Goal: Task Accomplishment & Management: Use online tool/utility

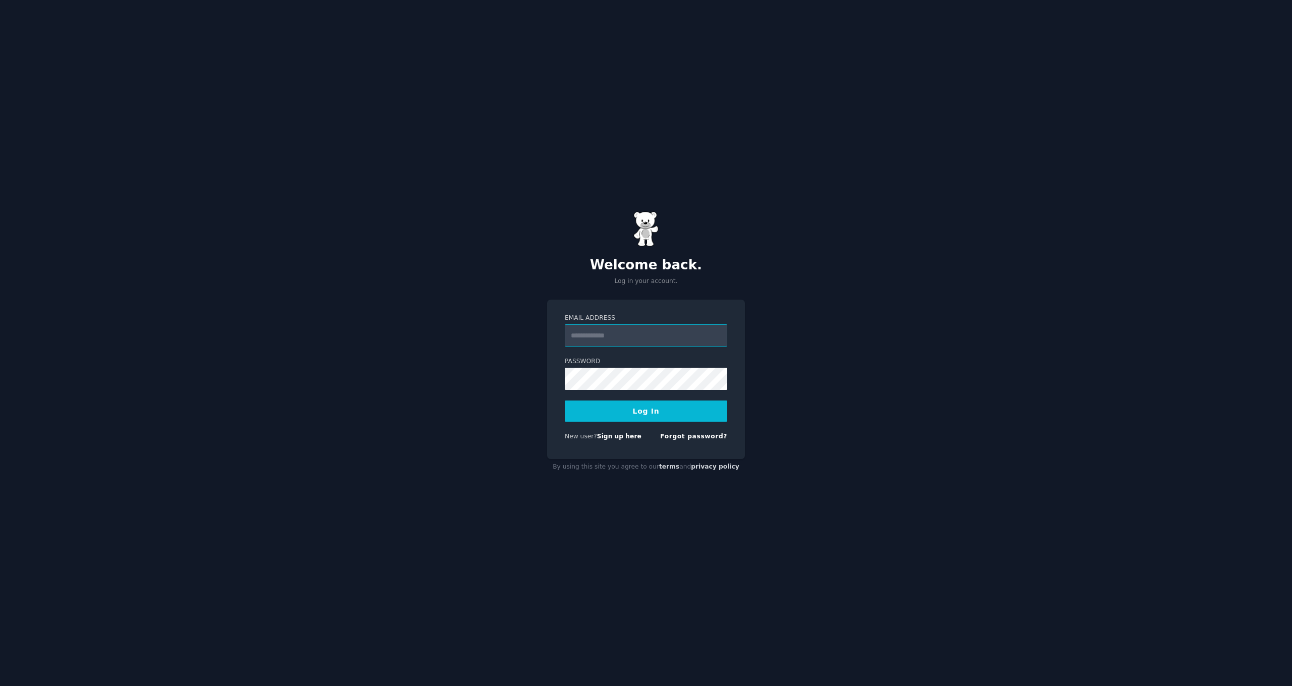
type input "**********"
click at [633, 412] on button "Log In" at bounding box center [646, 411] width 162 height 21
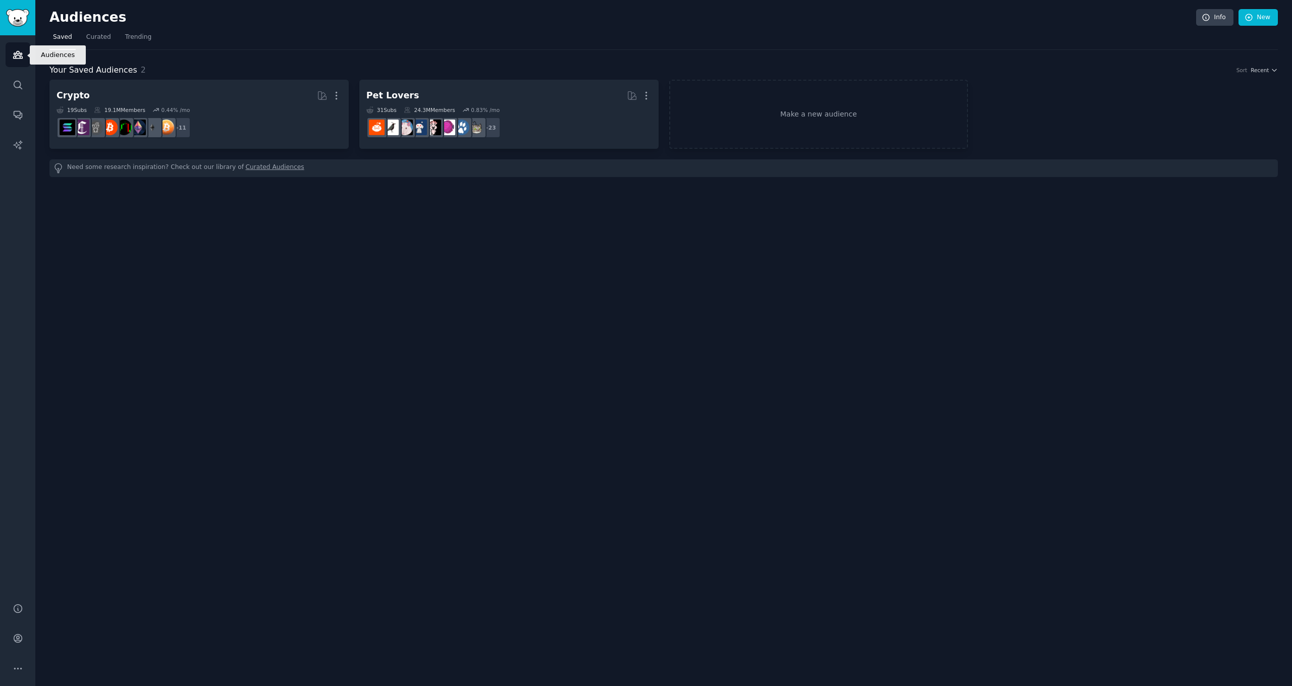
click at [14, 58] on icon "Sidebar" at bounding box center [17, 54] width 9 height 7
click at [105, 37] on span "Curated" at bounding box center [98, 37] width 25 height 9
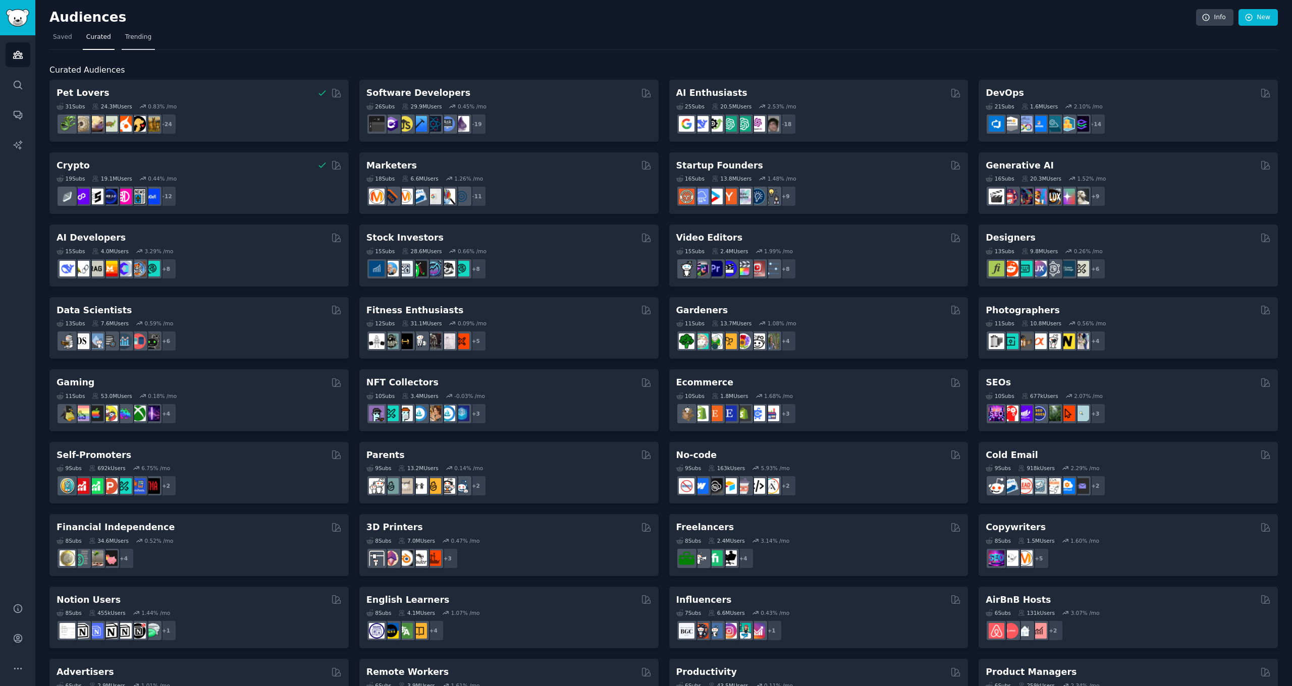
click at [148, 39] on span "Trending" at bounding box center [138, 37] width 26 height 9
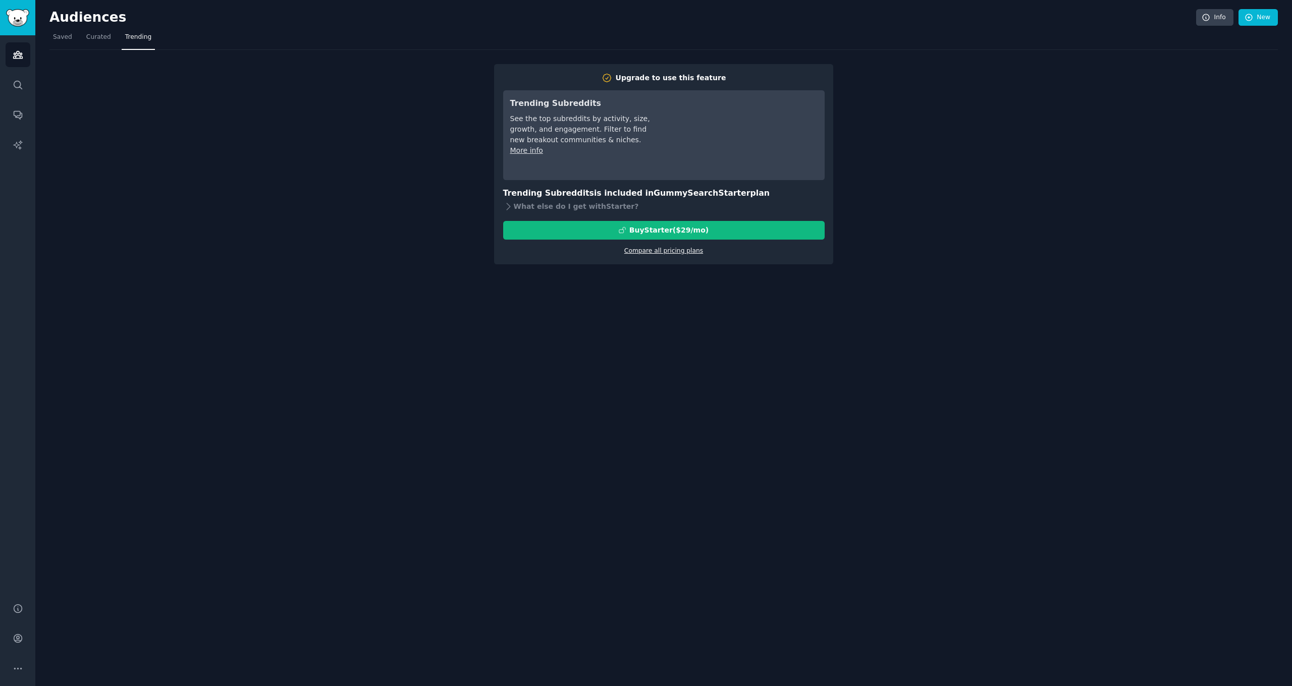
click at [674, 250] on link "Compare all pricing plans" at bounding box center [663, 250] width 79 height 7
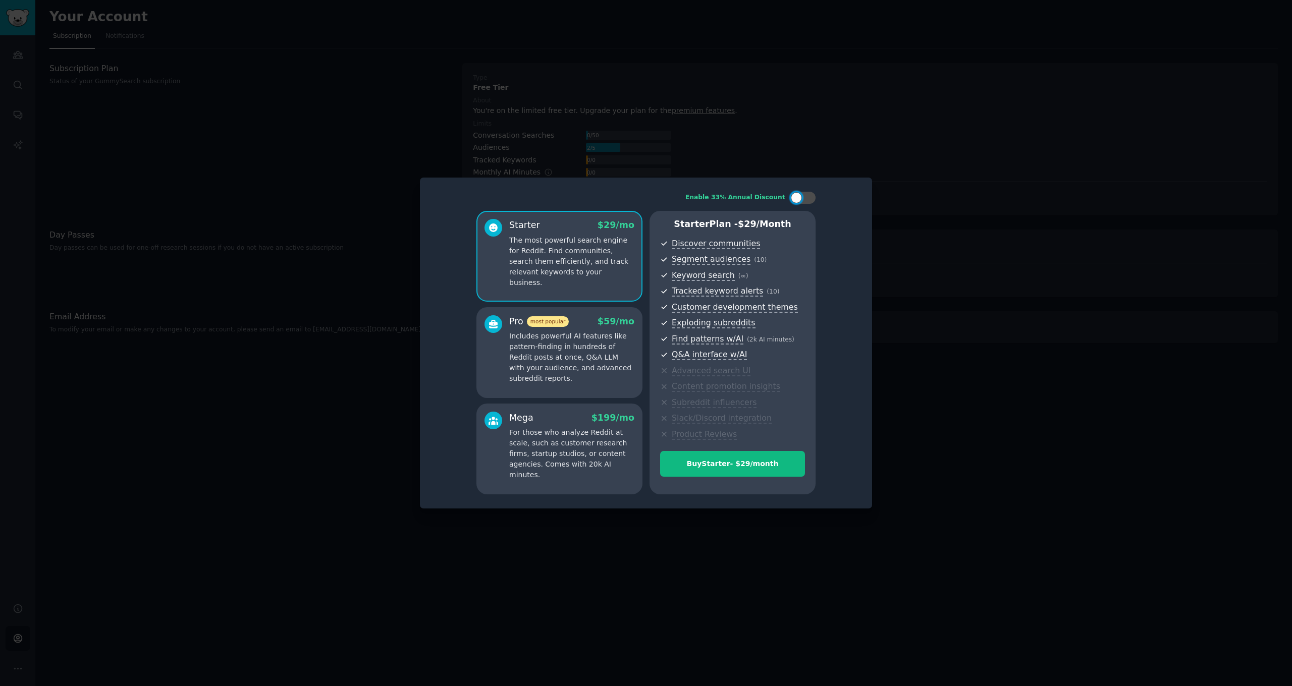
click at [939, 137] on div at bounding box center [646, 343] width 1292 height 686
click at [525, 119] on div at bounding box center [646, 343] width 1292 height 686
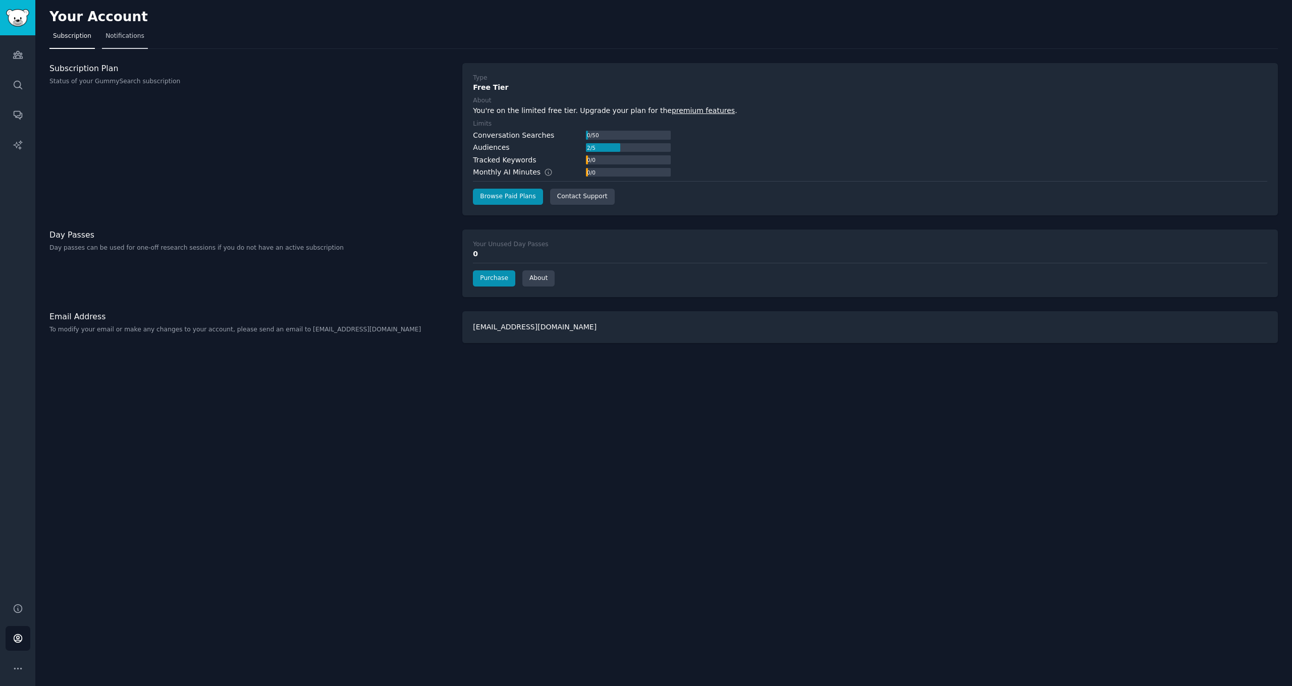
click at [126, 35] on span "Notifications" at bounding box center [124, 36] width 39 height 9
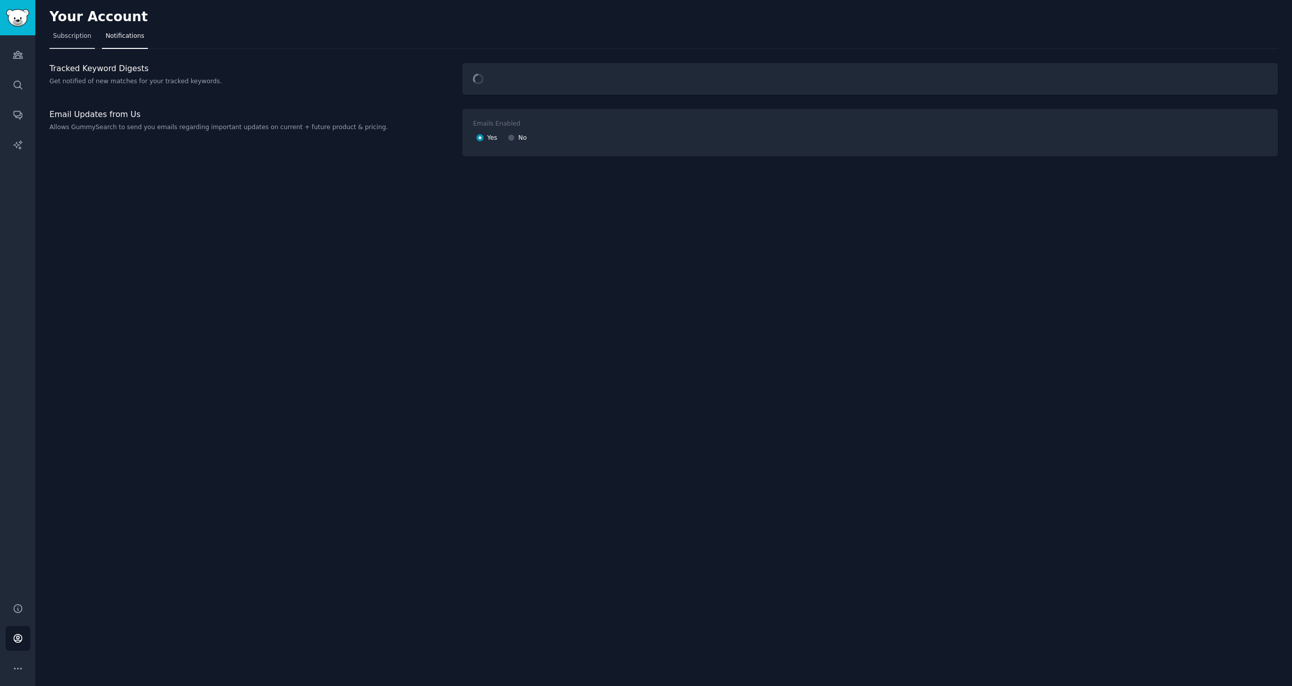
click at [70, 35] on span "Subscription" at bounding box center [72, 36] width 38 height 9
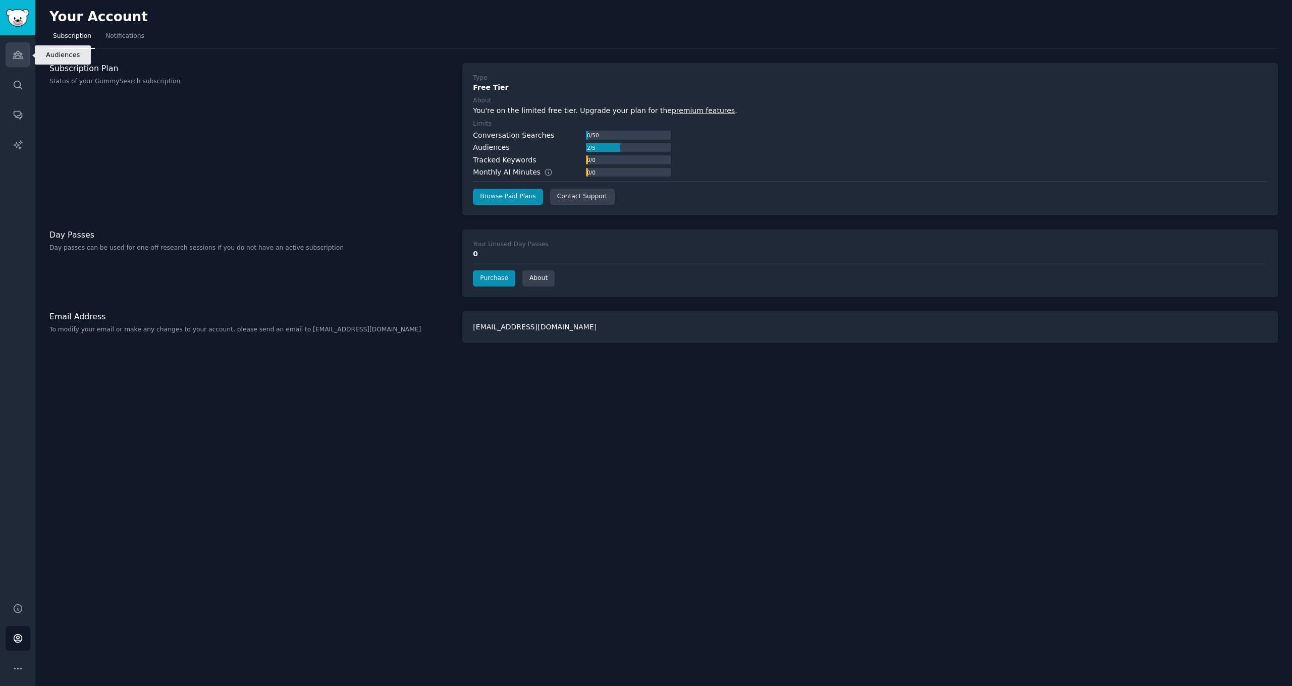
click at [12, 65] on link "Audiences" at bounding box center [18, 54] width 25 height 25
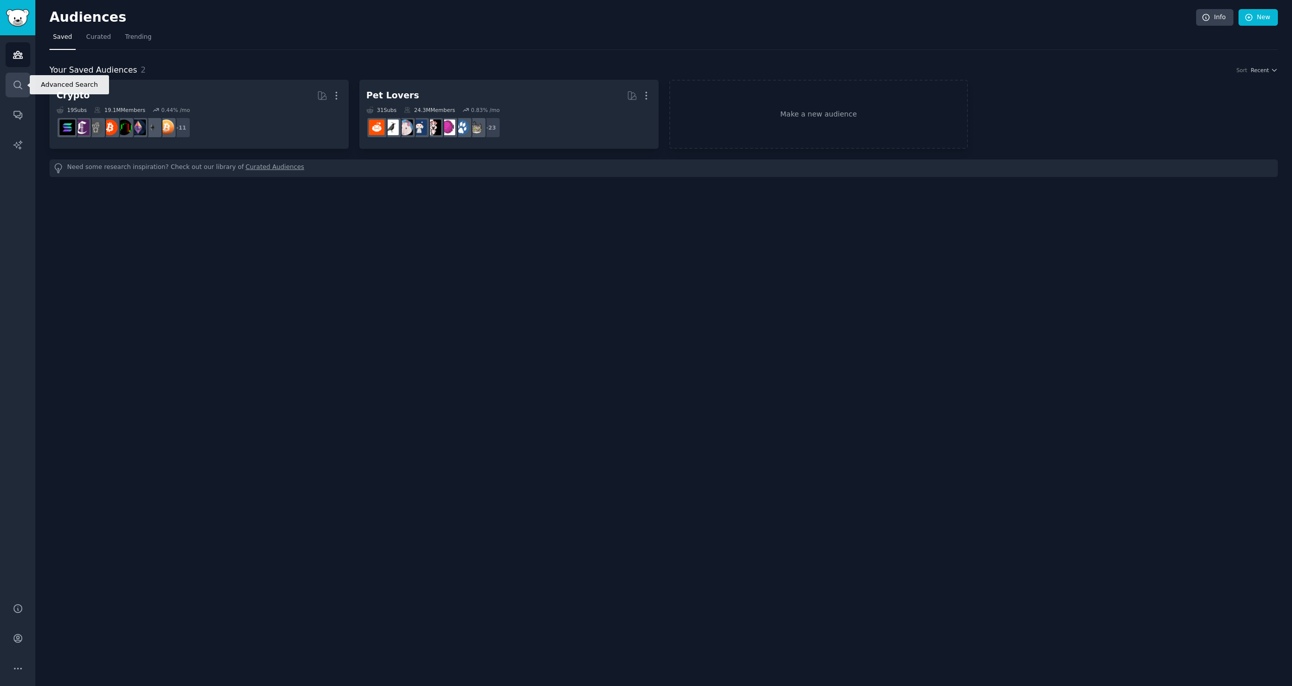
click at [22, 91] on link "Search" at bounding box center [18, 85] width 25 height 25
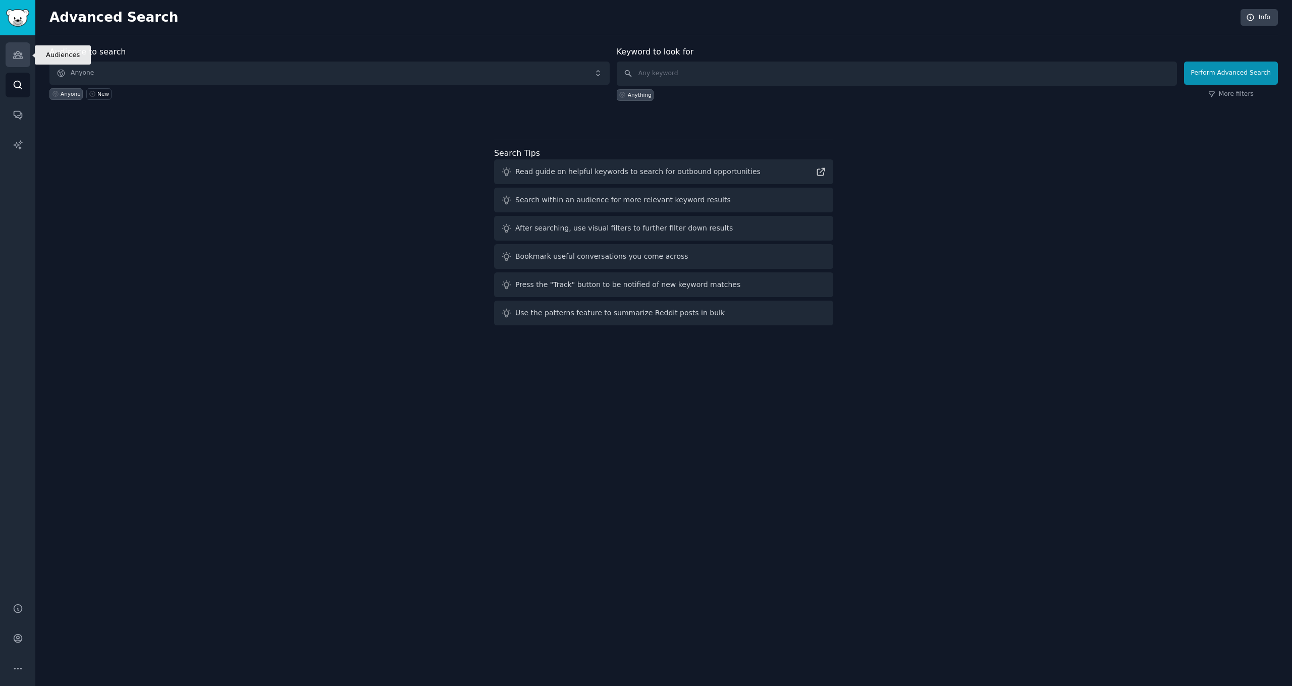
click at [20, 62] on link "Audiences" at bounding box center [18, 54] width 25 height 25
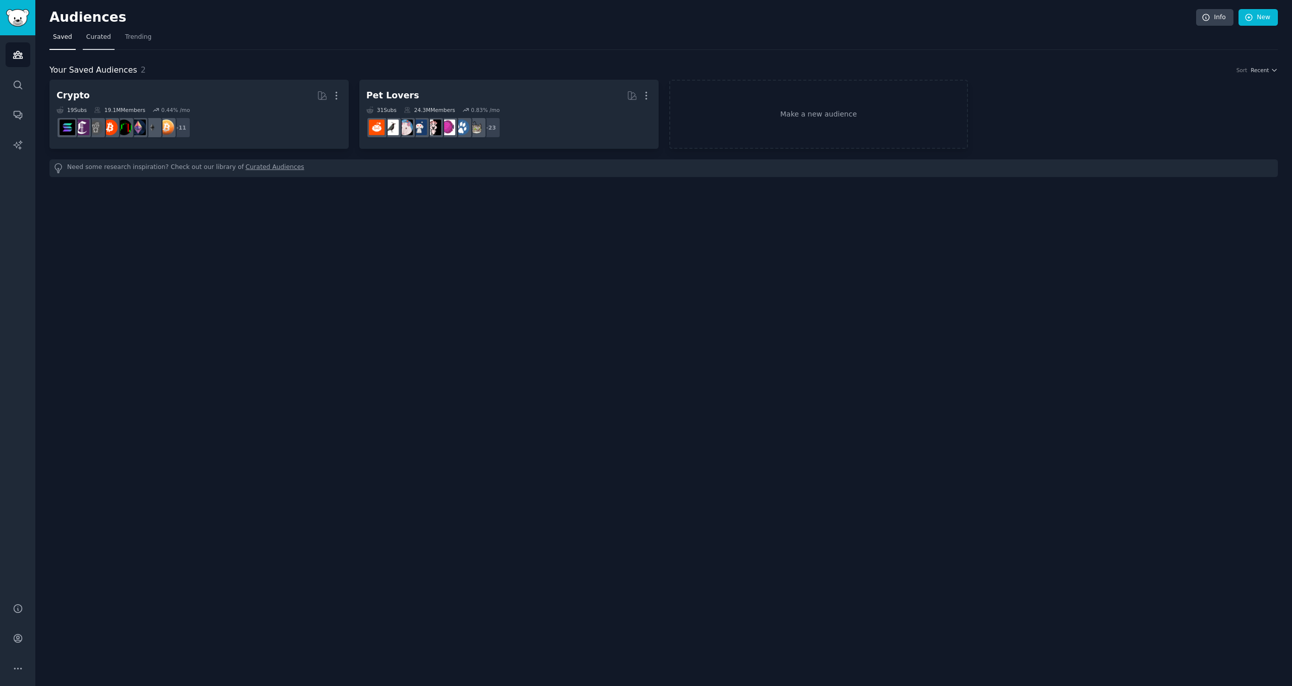
click at [100, 42] on link "Curated" at bounding box center [99, 39] width 32 height 21
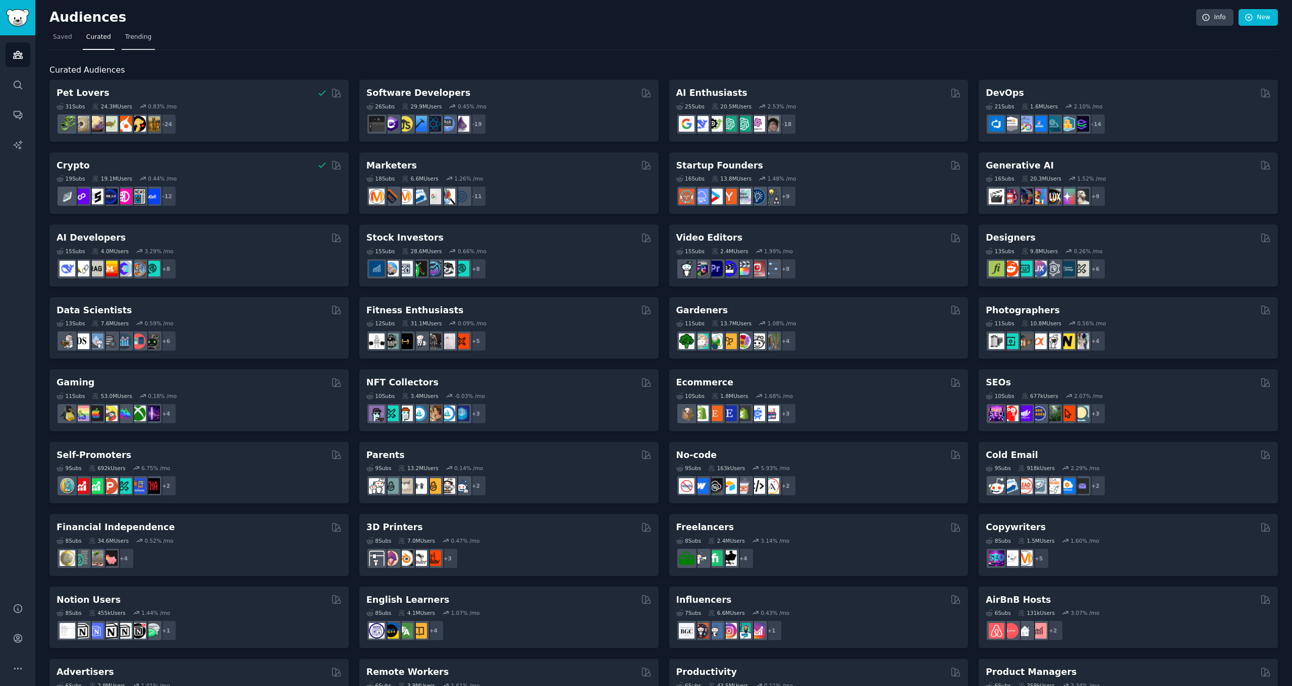
click at [129, 35] on span "Trending" at bounding box center [138, 37] width 26 height 9
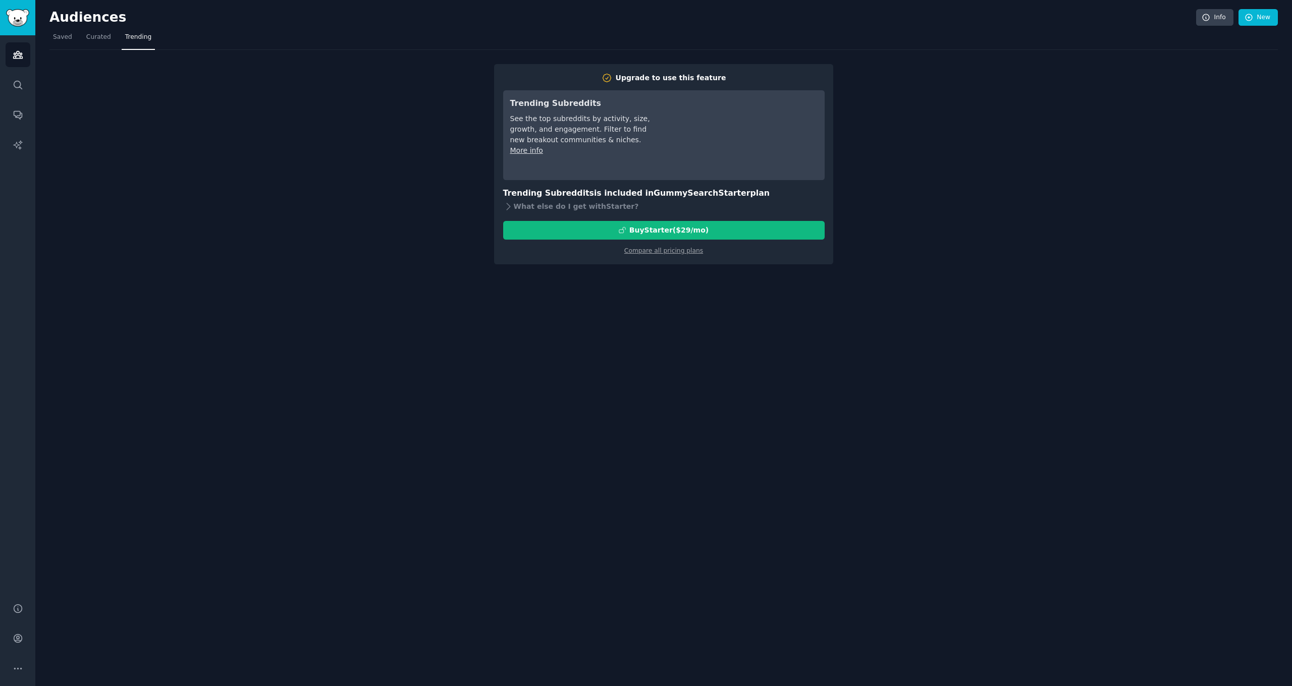
click at [13, 19] on img "Sidebar" at bounding box center [17, 18] width 23 height 18
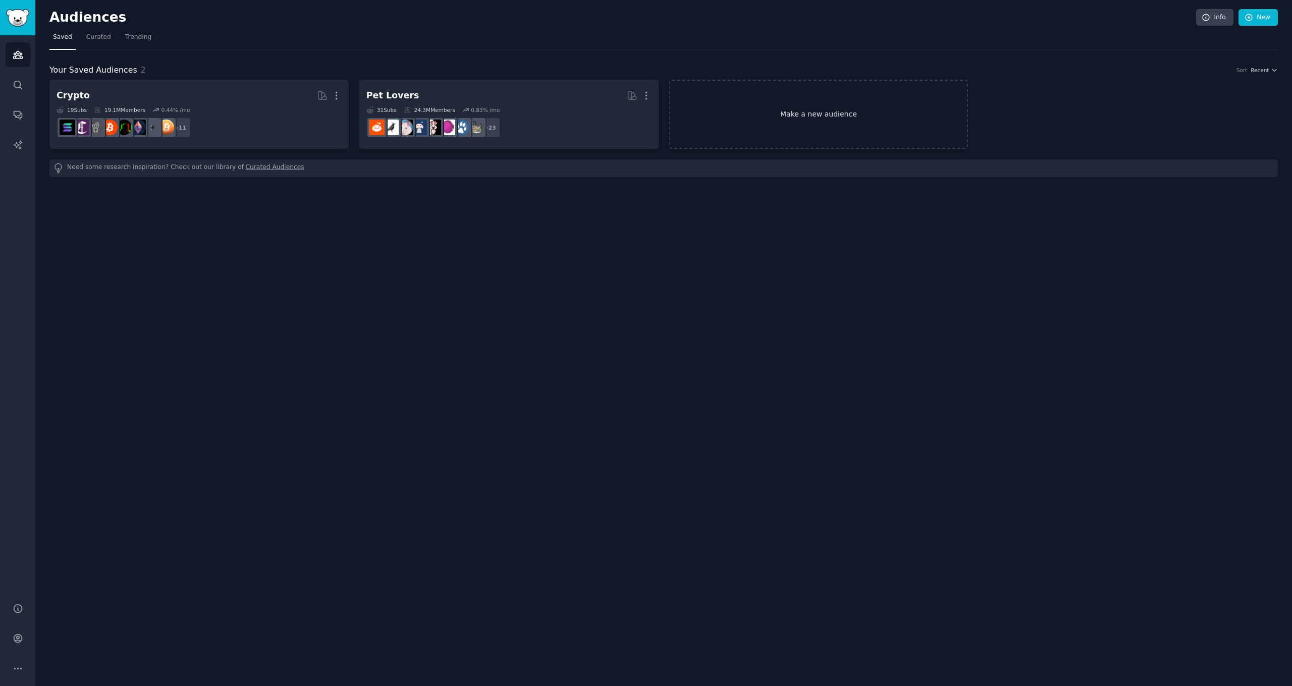
click at [813, 122] on link "Make a new audience" at bounding box center [818, 114] width 299 height 69
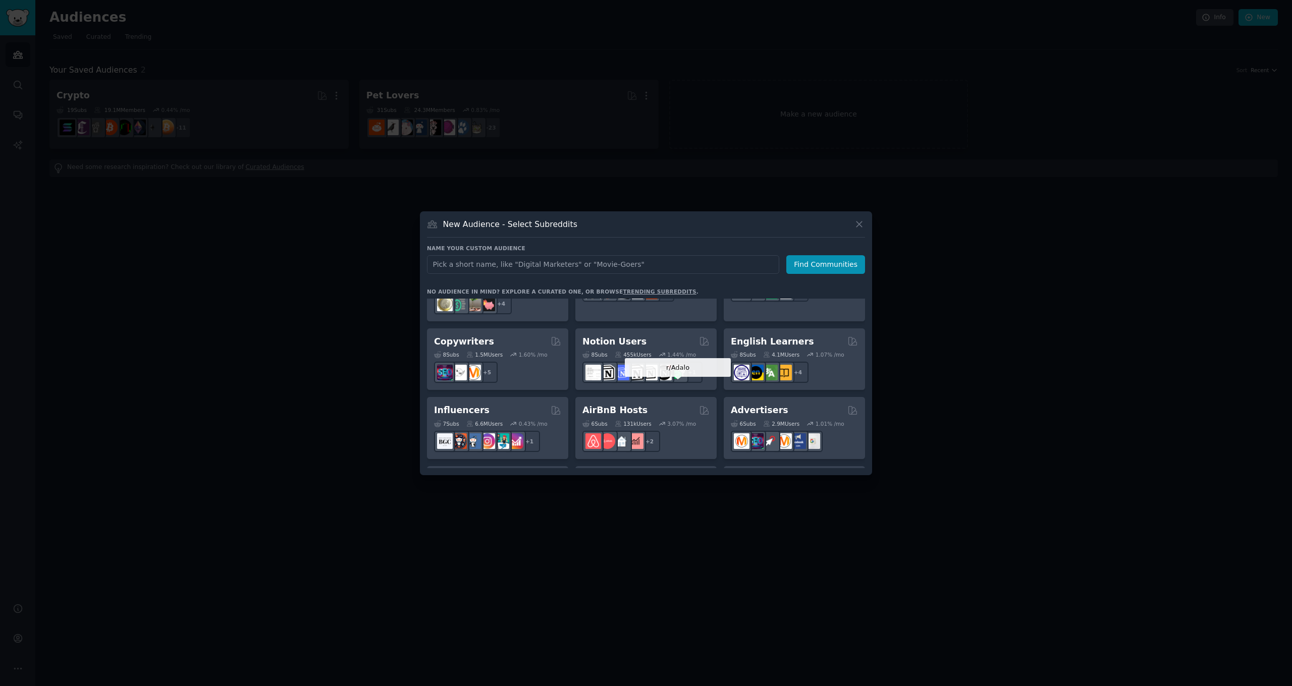
scroll to position [706, 0]
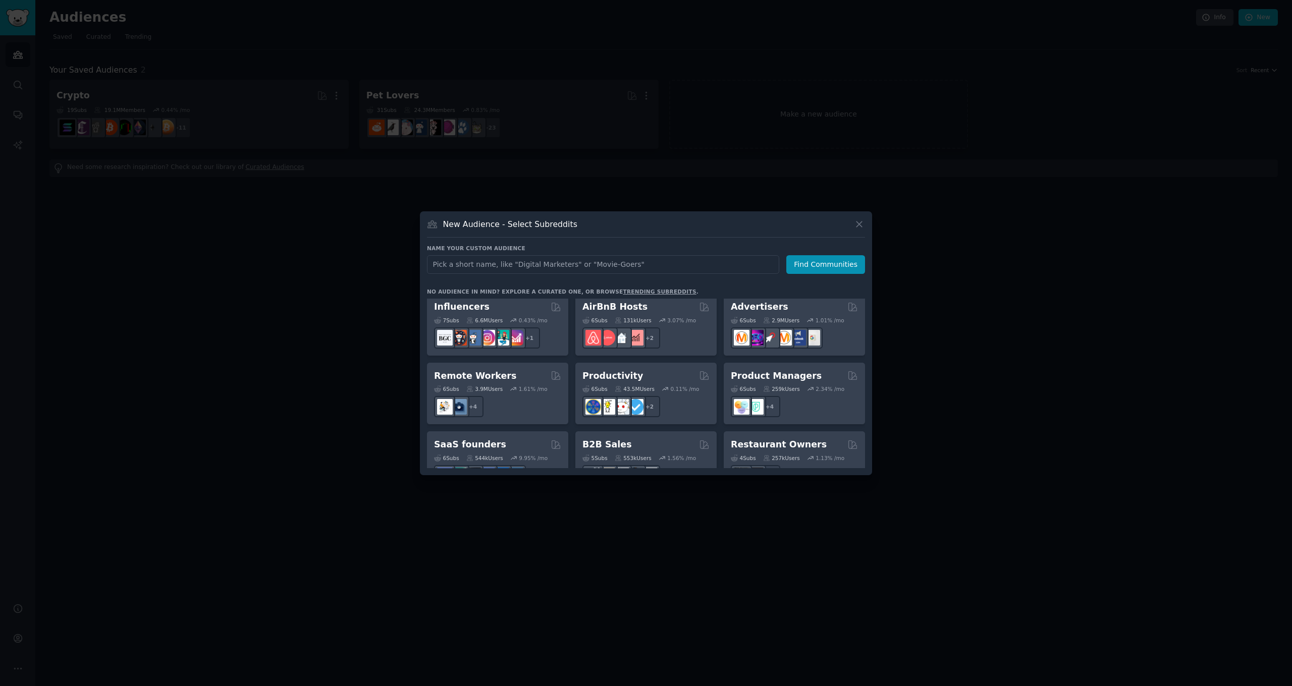
drag, startPoint x: 1047, startPoint y: 362, endPoint x: 1025, endPoint y: 354, distance: 23.8
click at [1048, 362] on div at bounding box center [646, 343] width 1292 height 686
